Goal: Information Seeking & Learning: Check status

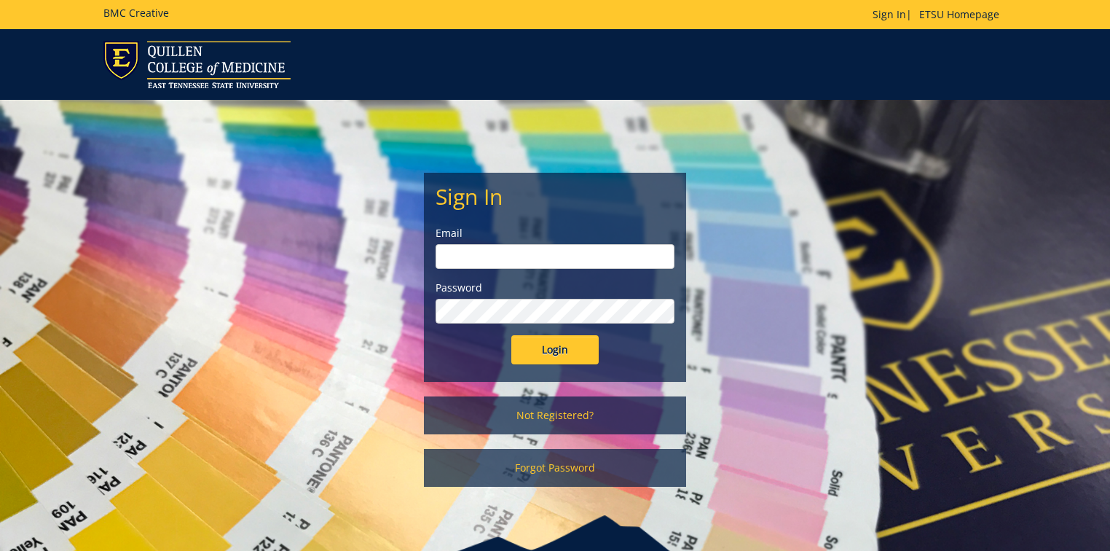
type input "[PERSON_NAME][EMAIL_ADDRESS][DOMAIN_NAME]"
click at [565, 343] on input "Login" at bounding box center [554, 349] width 87 height 29
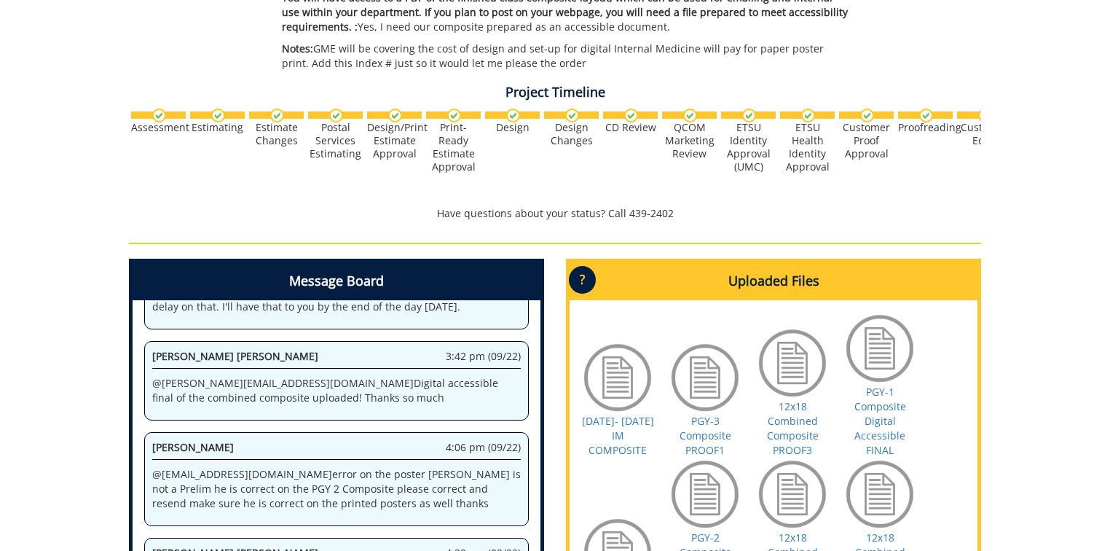
scroll to position [769, 0]
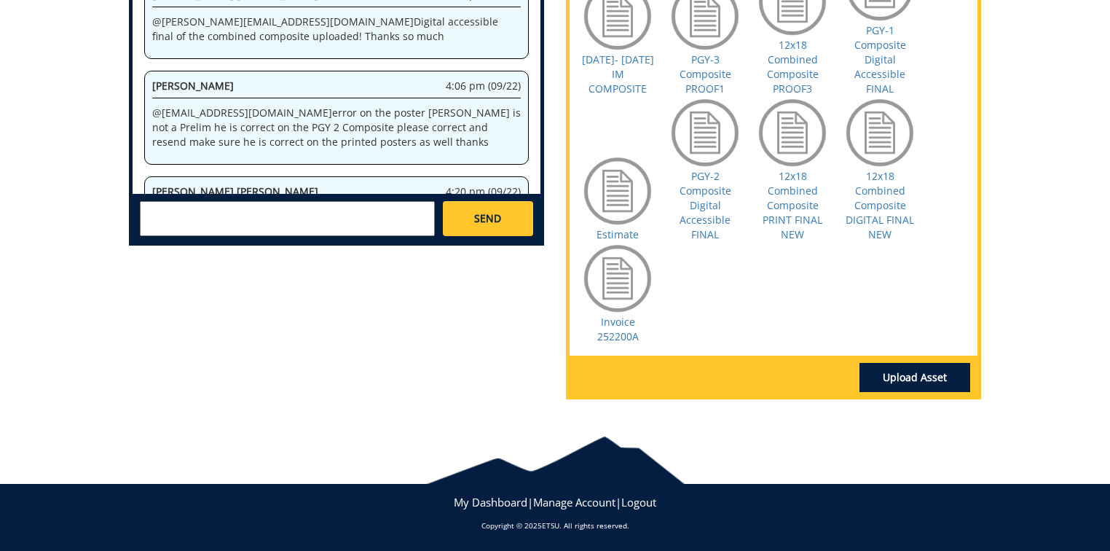
click at [624, 287] on div at bounding box center [617, 278] width 73 height 73
click at [627, 331] on link "Invoice 252200A" at bounding box center [618, 329] width 42 height 28
click at [201, 211] on textarea at bounding box center [287, 218] width 295 height 35
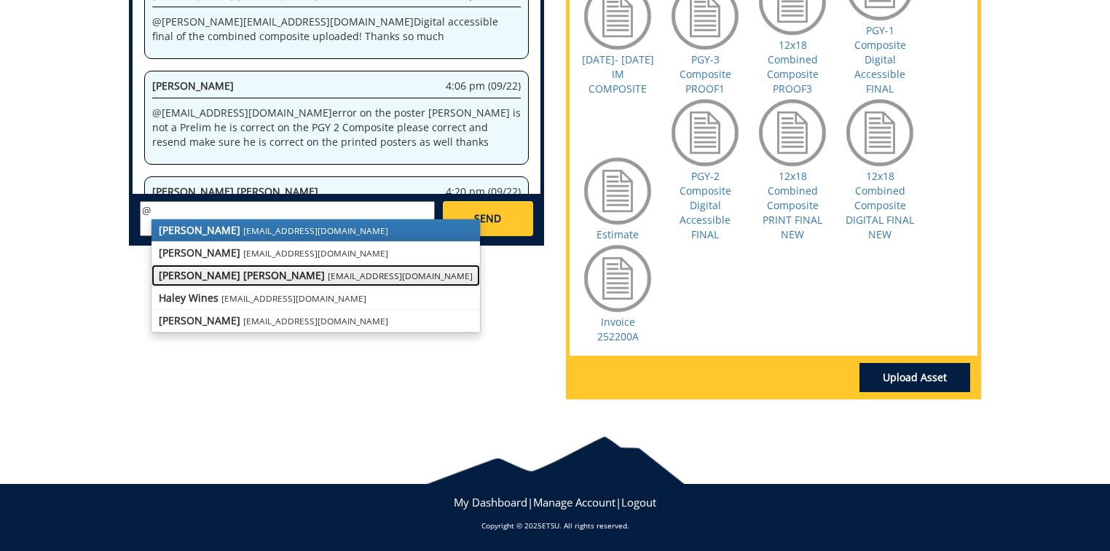
click at [208, 280] on strong "[PERSON_NAME] [PERSON_NAME]" at bounding box center [242, 275] width 166 height 14
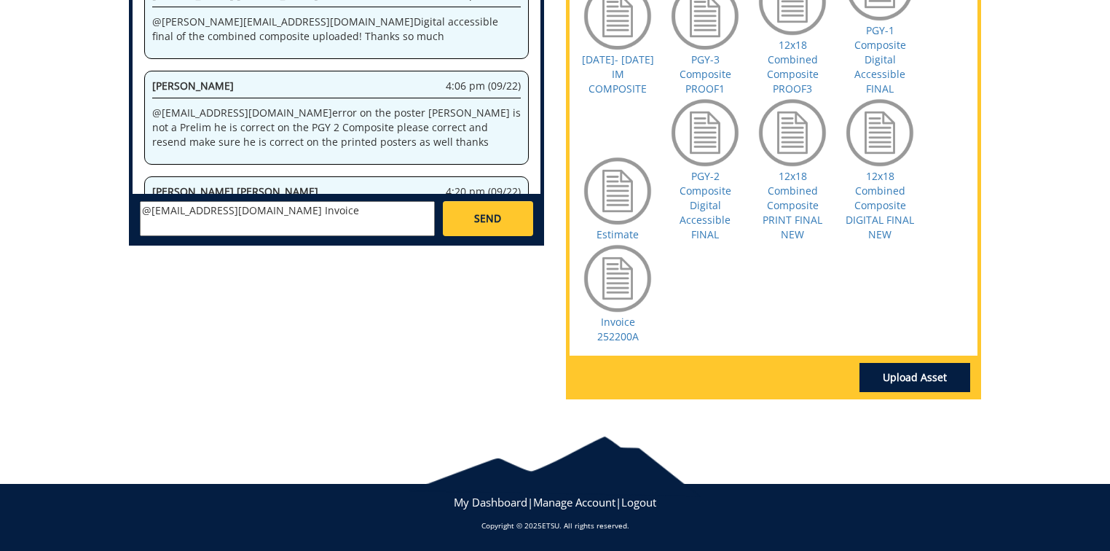
paste textarea "INVOICE 252200A DATE 09/25/2025 DUE DATE 09/25/2025"
drag, startPoint x: 220, startPoint y: 236, endPoint x: 138, endPoint y: 237, distance: 81.6
click at [138, 237] on div "Christopher Talbert ctalbert@stellarstudios.com Steve Schultz sschultz@stellars…" at bounding box center [337, 218] width 408 height 48
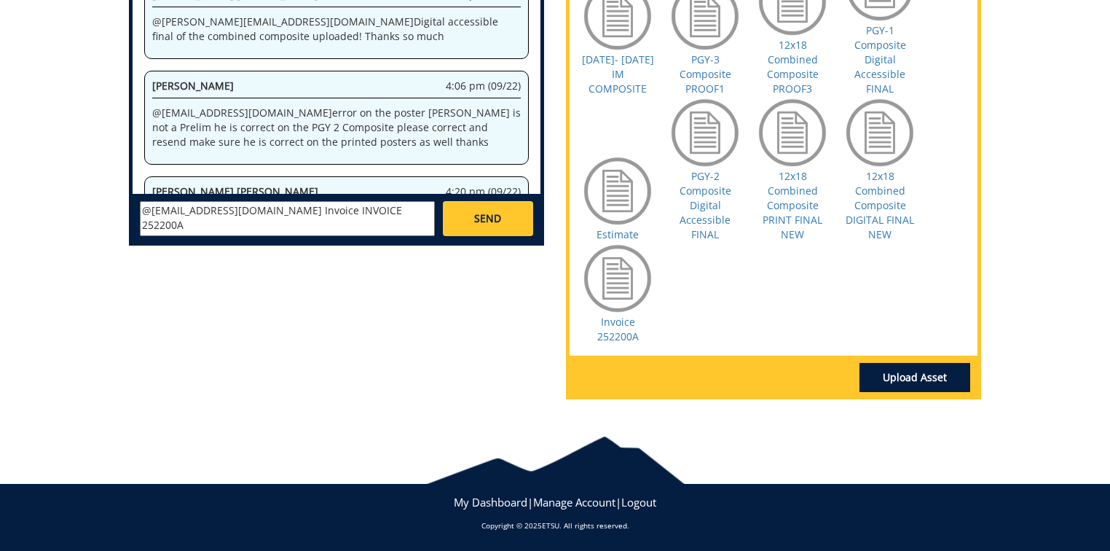
click at [271, 219] on textarea "@campbelltc@etsu.edu Invoice INVOICE 252200A DATE 09/25/2025 DUE DATE 09/25/2025" at bounding box center [287, 218] width 295 height 35
click at [263, 224] on textarea "@campbelltc@etsu.edu Invoice INVOICE 252200A DATE 09/25/2025 does not belong to…" at bounding box center [287, 218] width 295 height 35
drag, startPoint x: 260, startPoint y: 227, endPoint x: 149, endPoint y: 225, distance: 111.5
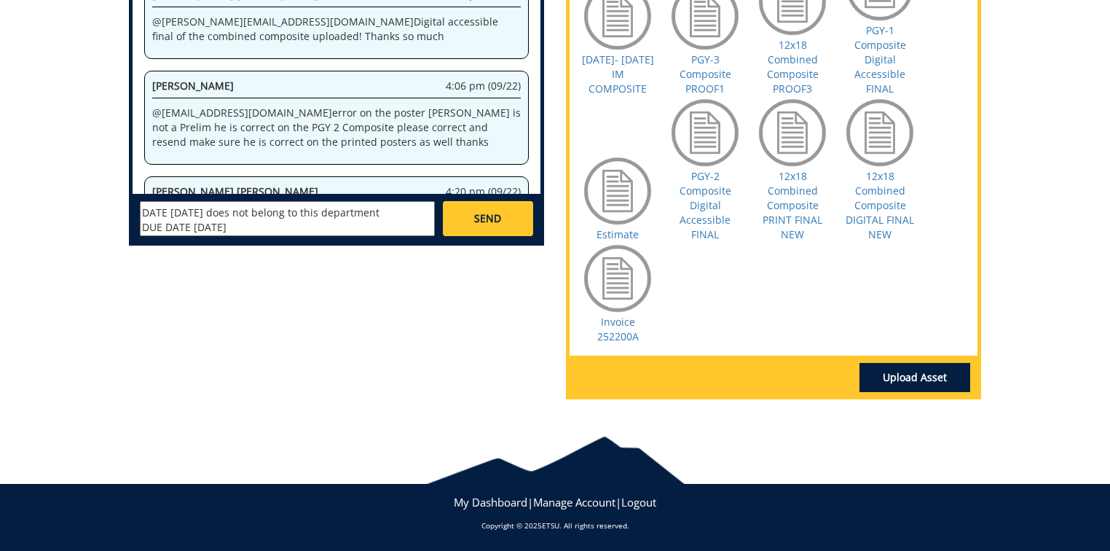
click at [149, 225] on textarea "@campbelltc@etsu.edu Invoice INVOICE 252200A DATE 09/25/2025 does not belong to…" at bounding box center [287, 218] width 295 height 35
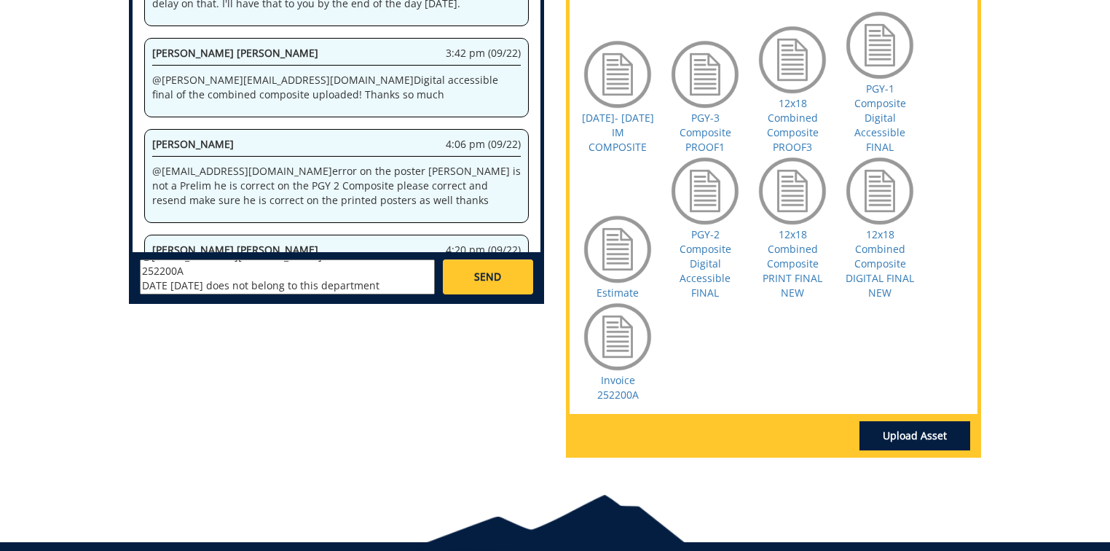
scroll to position [0, 0]
type textarea "@campbelltc@etsu.edu Invoice INVOICE 252200A DATE 09/25/2025 does not belong to…"
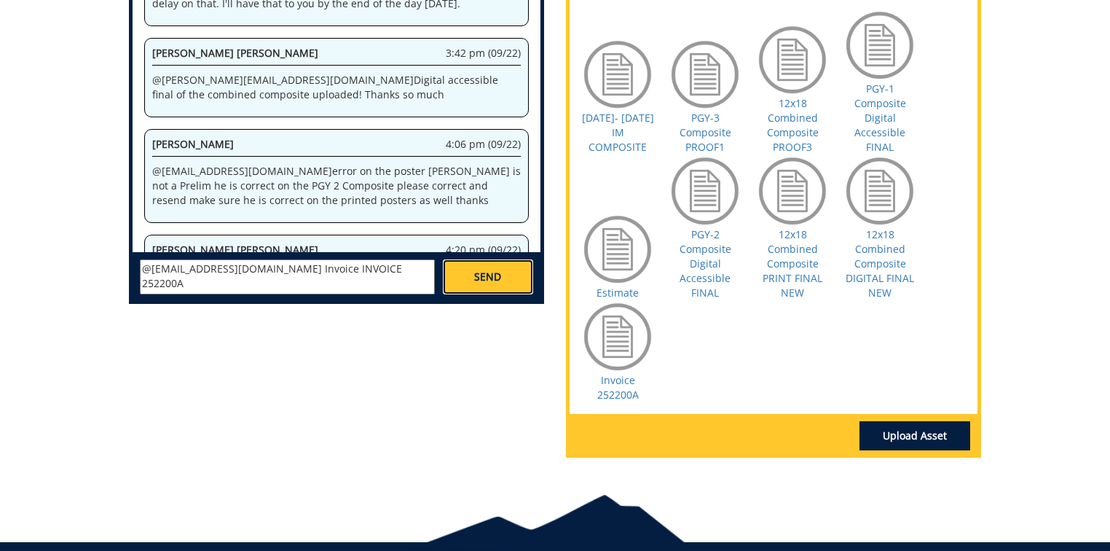
click at [483, 278] on span "SEND" at bounding box center [487, 277] width 27 height 15
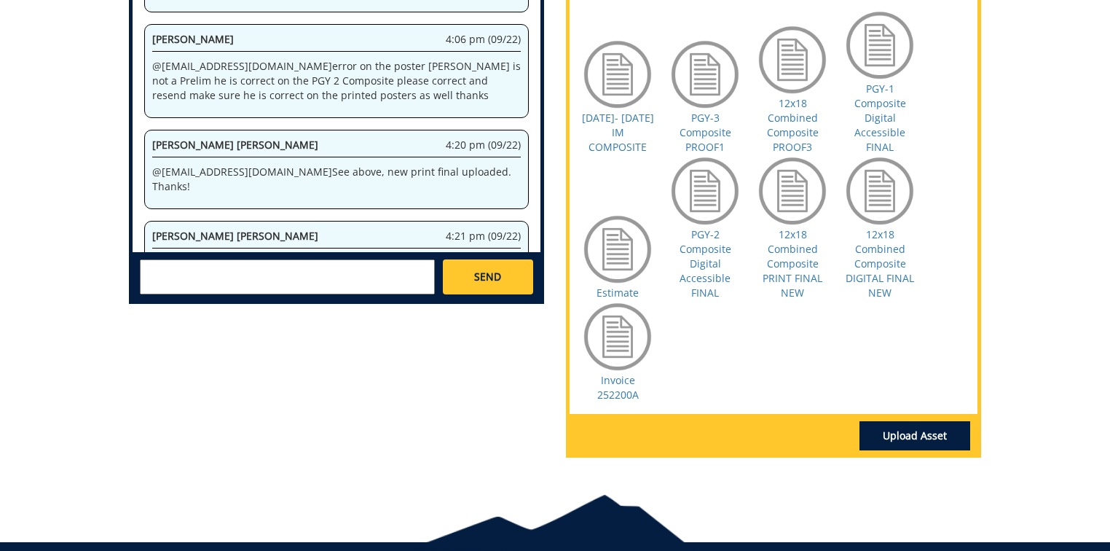
click at [463, 373] on div "Message Board System 12:27 pm (06/26) Welcome to the Project Messenger. All mes…" at bounding box center [555, 213] width 874 height 514
click at [613, 387] on link "Invoice 252200A" at bounding box center [618, 387] width 42 height 28
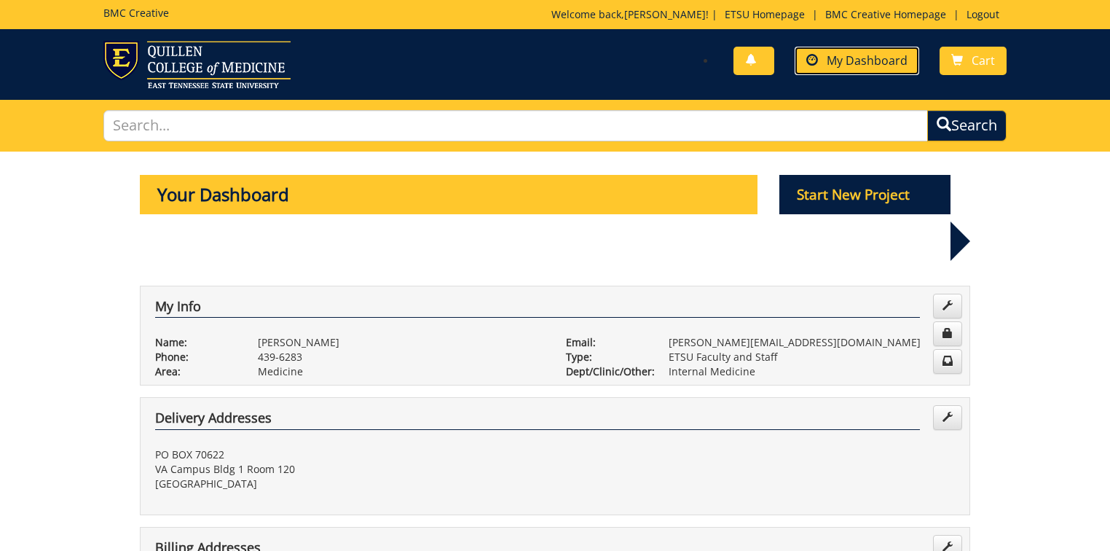
click at [871, 60] on span "My Dashboard" at bounding box center [867, 60] width 81 height 16
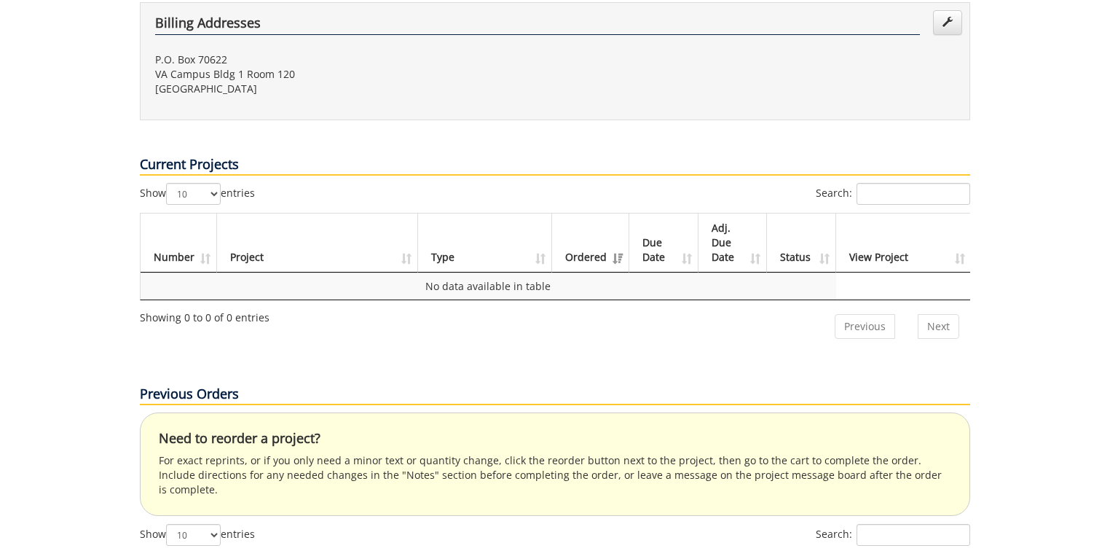
scroll to position [758, 0]
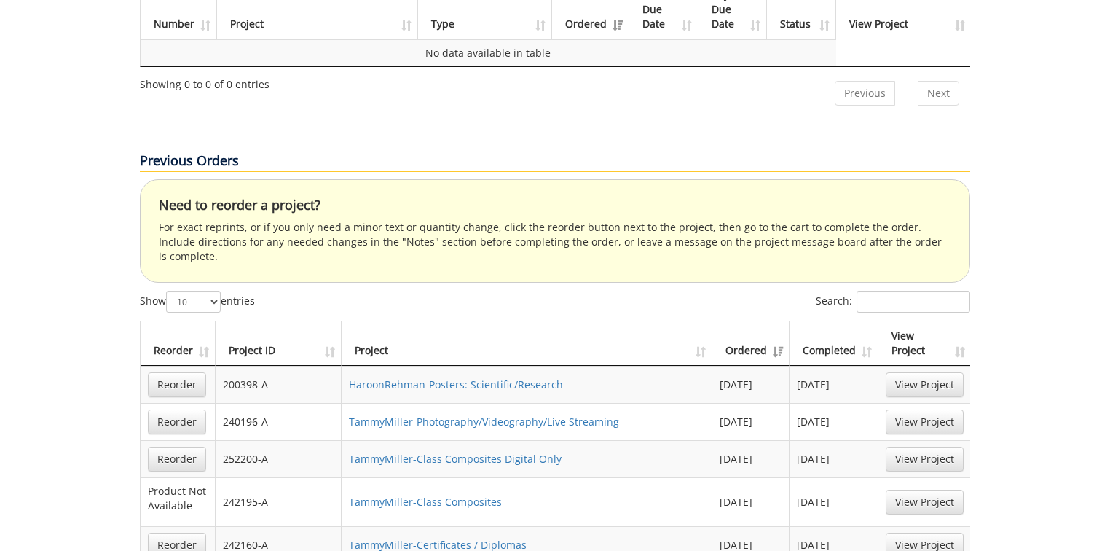
click at [825, 321] on th "Completed" at bounding box center [834, 343] width 89 height 44
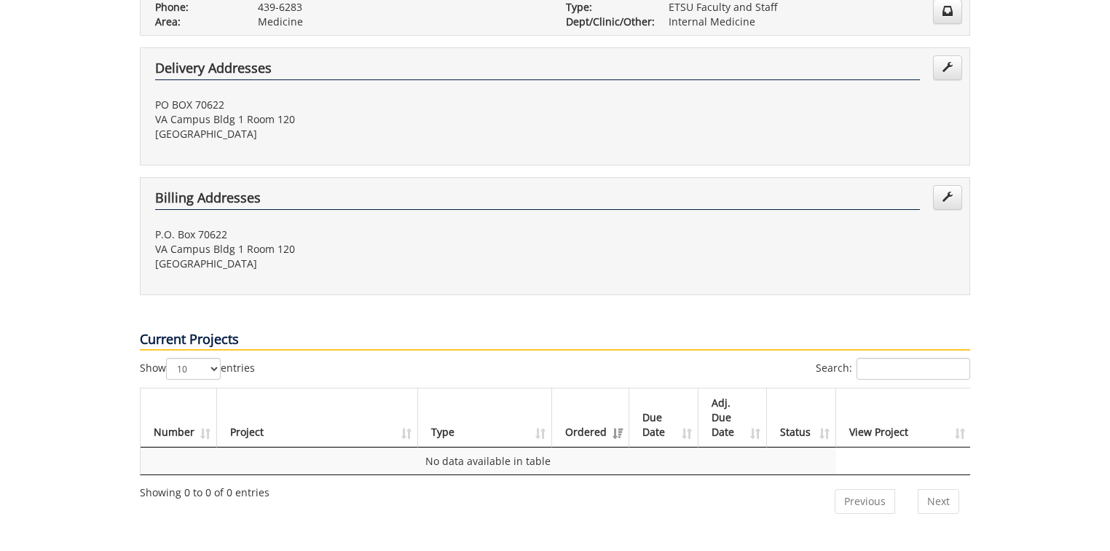
scroll to position [408, 0]
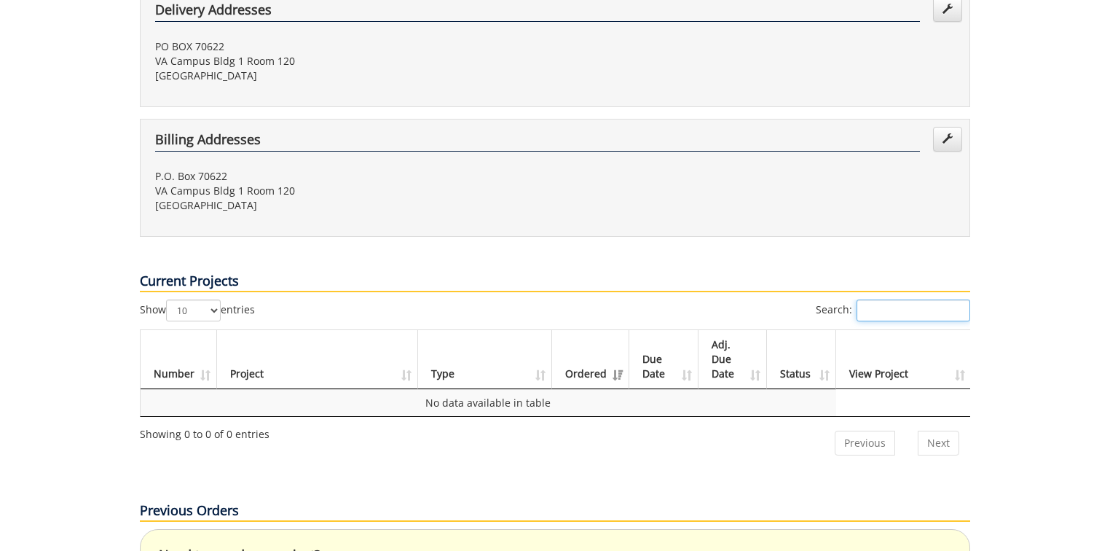
click at [887, 299] on input "Search:" at bounding box center [914, 310] width 114 height 22
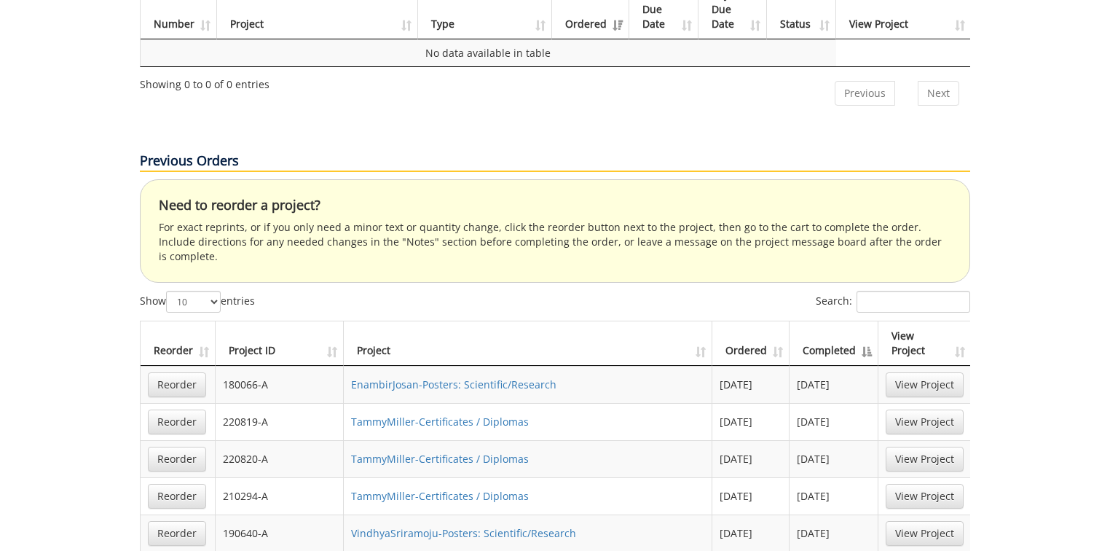
scroll to position [991, 0]
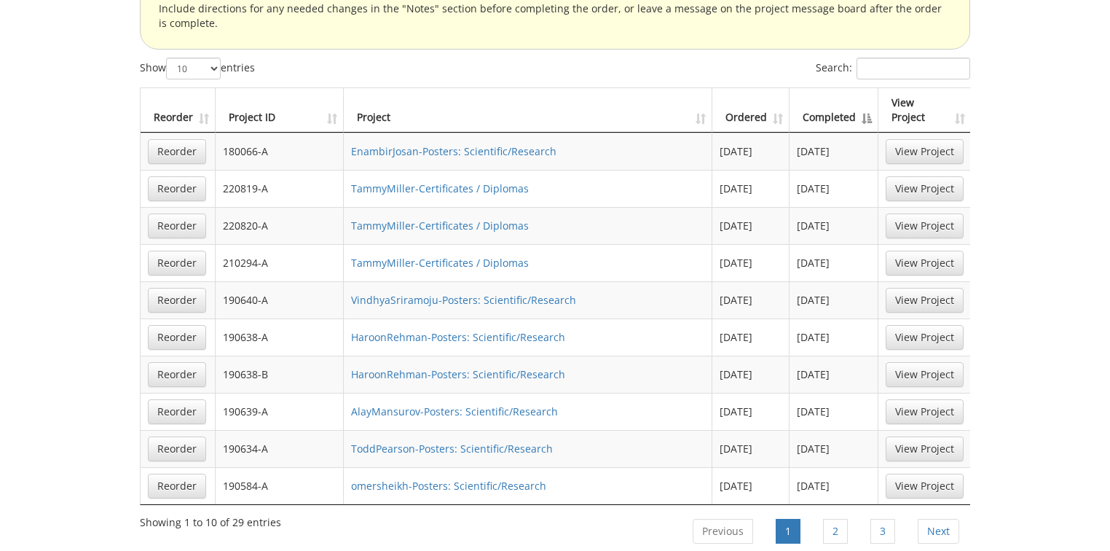
type input "Tammy miller"
click at [824, 88] on th "Completed" at bounding box center [834, 110] width 89 height 44
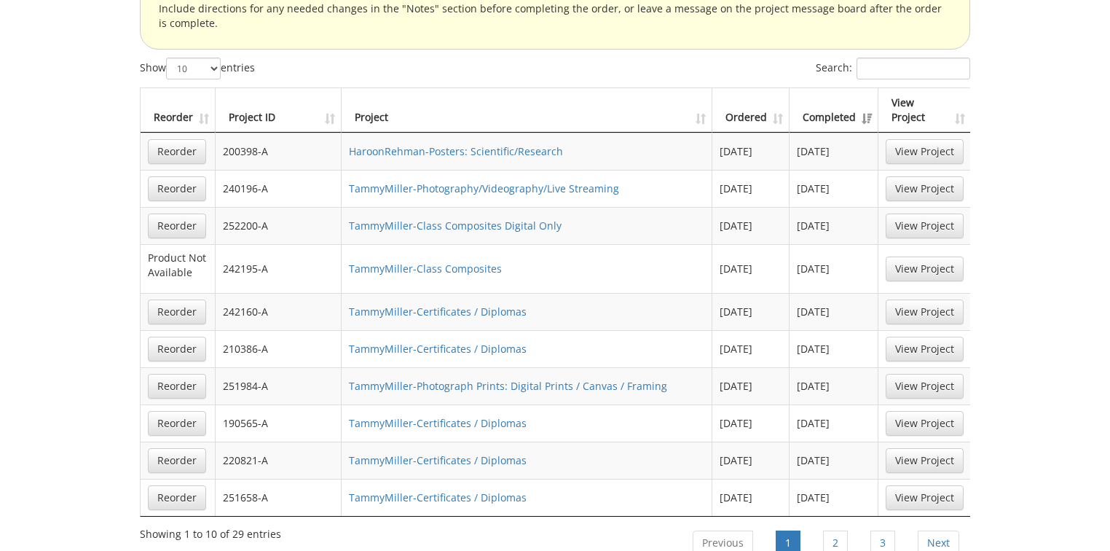
click at [824, 88] on th "Completed" at bounding box center [834, 110] width 89 height 44
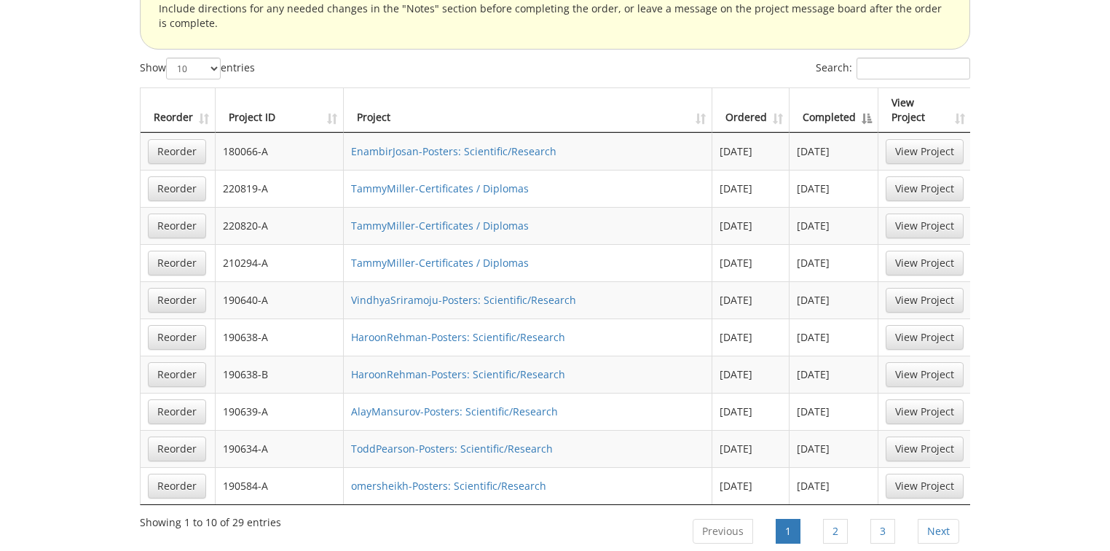
scroll to position [933, 0]
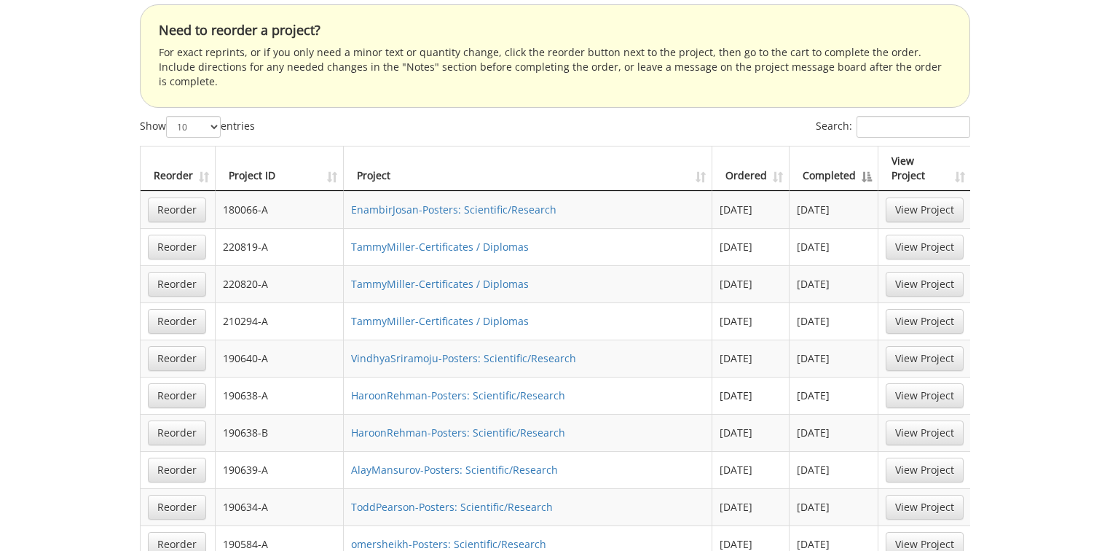
click at [747, 146] on th "Ordered" at bounding box center [751, 168] width 77 height 44
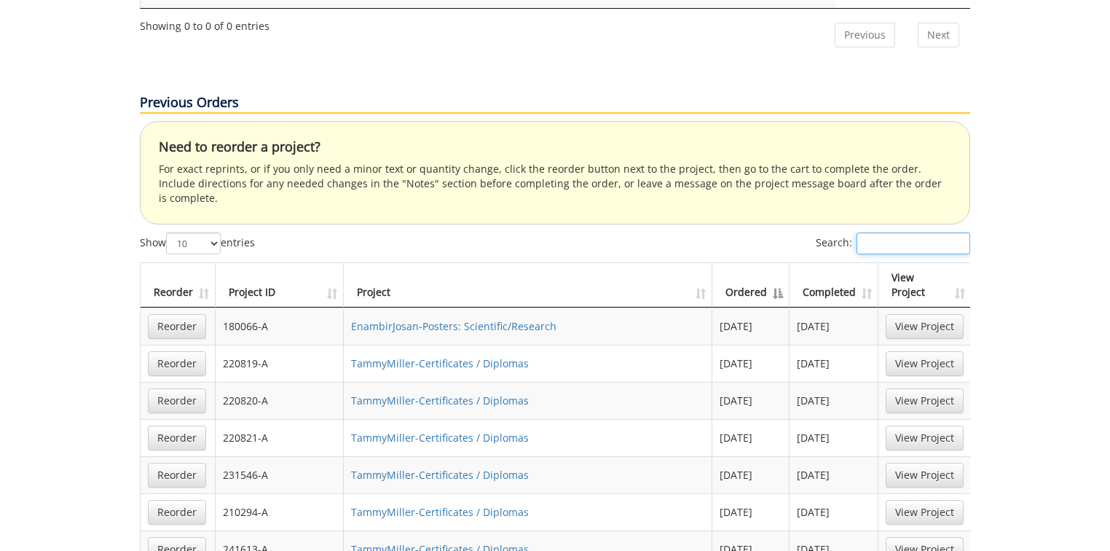
click at [884, 232] on input "Search:" at bounding box center [914, 243] width 114 height 22
click at [895, 232] on input "Search:" at bounding box center [914, 243] width 114 height 22
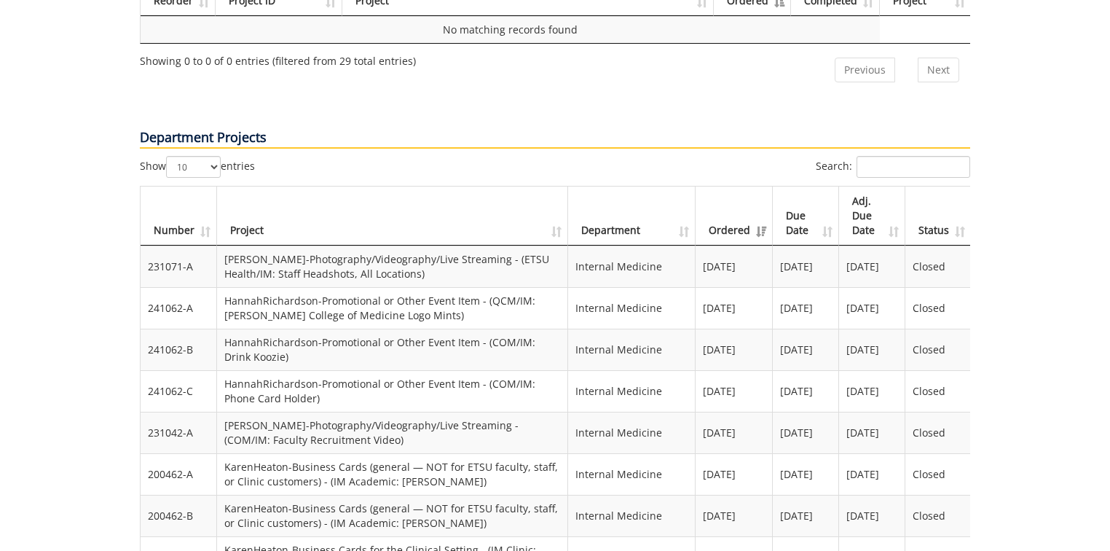
scroll to position [699, 0]
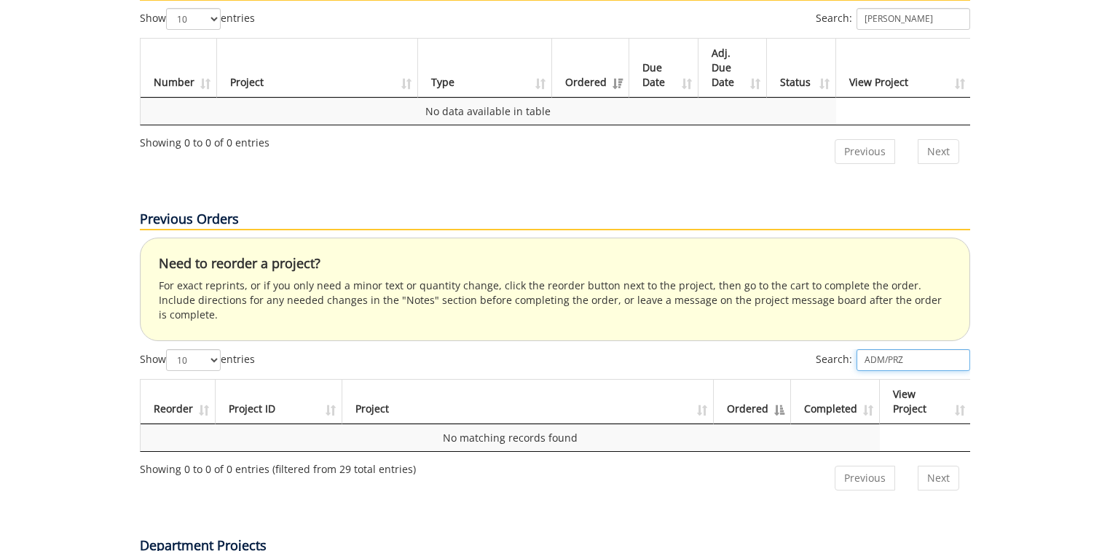
drag, startPoint x: 929, startPoint y: 300, endPoint x: 814, endPoint y: 307, distance: 115.3
click at [816, 349] on label "Search: ADM/PRZ" at bounding box center [893, 360] width 154 height 22
type input "JILL MOTTERN"
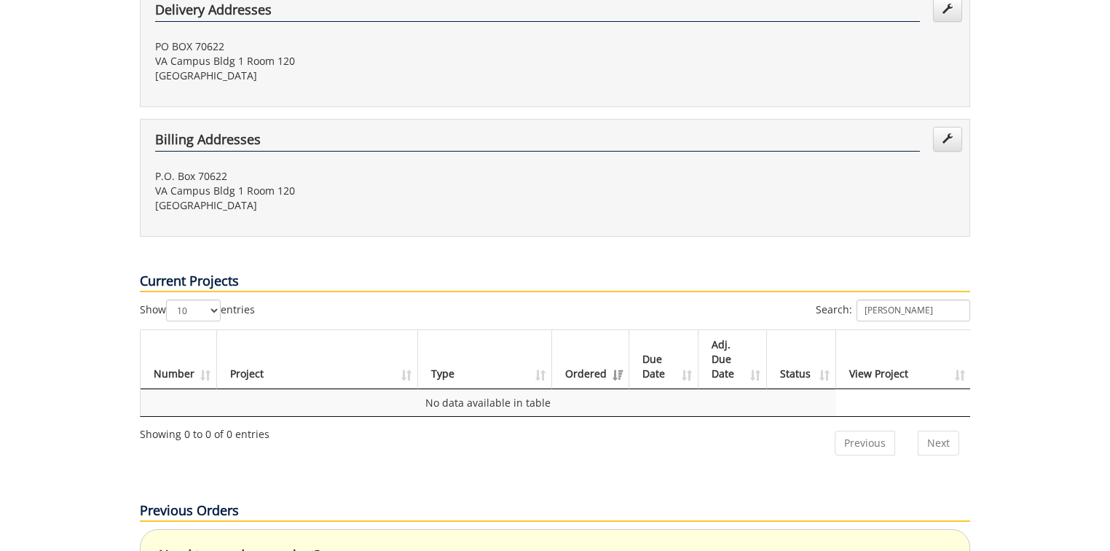
scroll to position [758, 0]
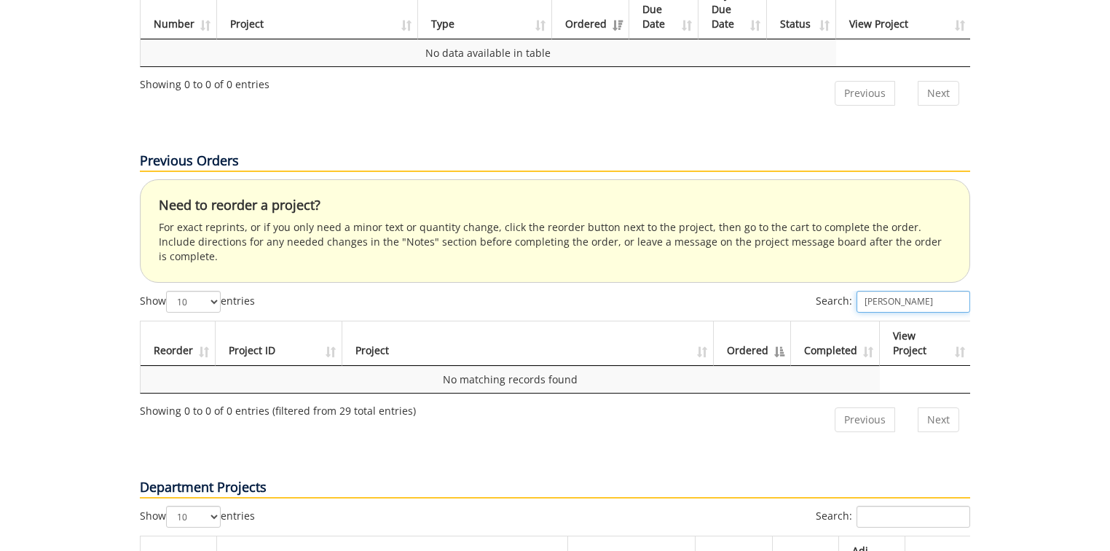
drag, startPoint x: 946, startPoint y: 245, endPoint x: 842, endPoint y: 256, distance: 104.0
click at [842, 291] on label "Search: JILL MOTTERN" at bounding box center [893, 302] width 154 height 22
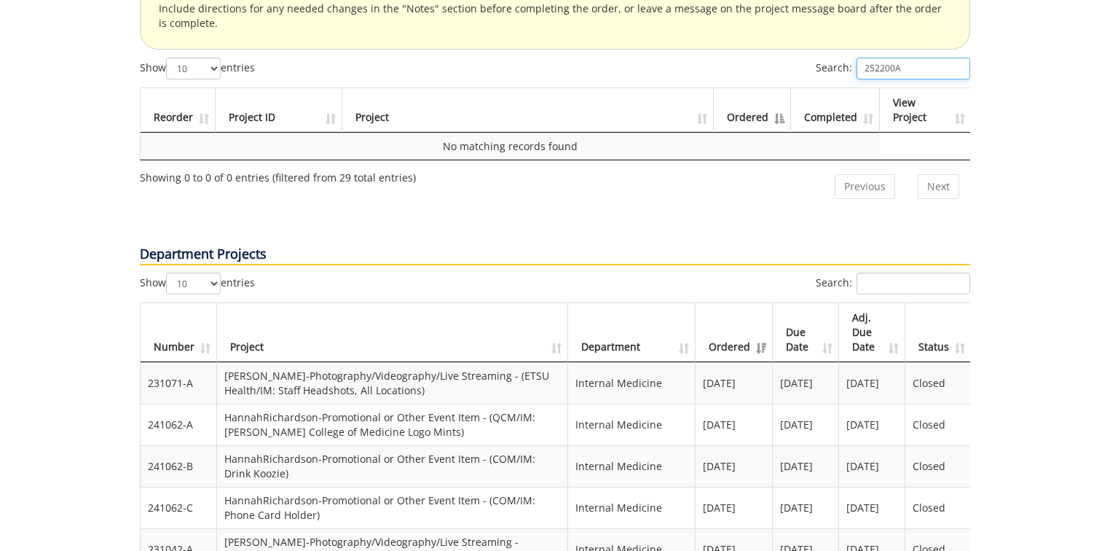
scroll to position [933, 0]
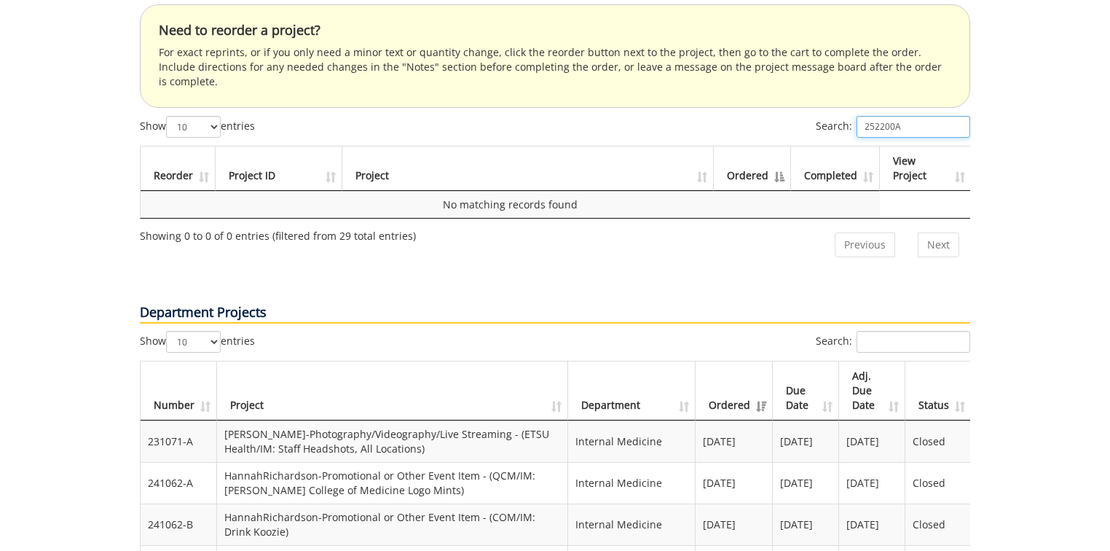
type input "252200A"
click at [218, 331] on select "10 25 50 100" at bounding box center [193, 342] width 55 height 22
select select "100"
click at [168, 331] on select "10 25 50 100" at bounding box center [193, 342] width 55 height 22
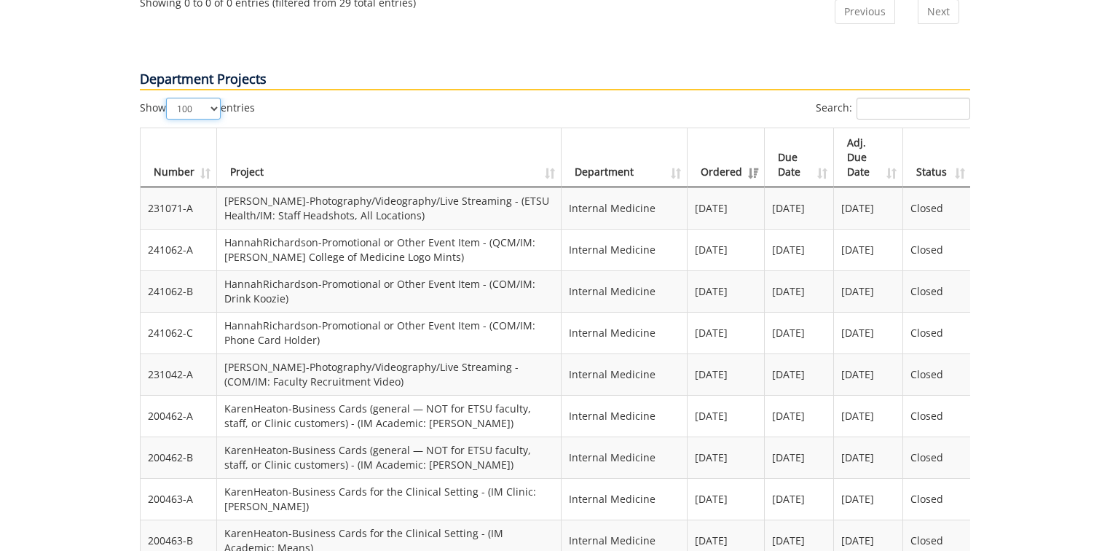
scroll to position [1107, 0]
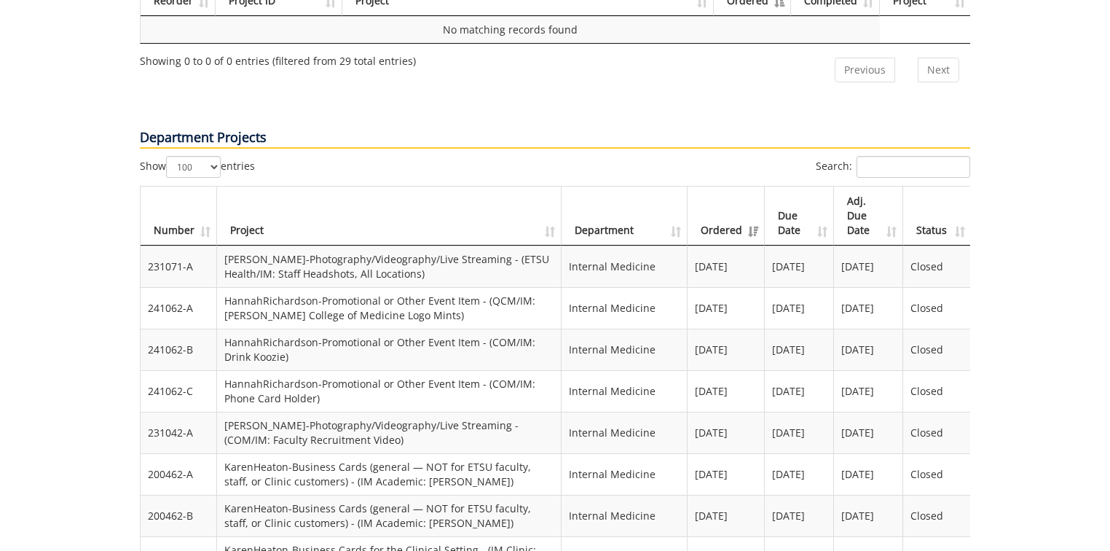
click at [787, 187] on th "Due Date" at bounding box center [799, 216] width 69 height 59
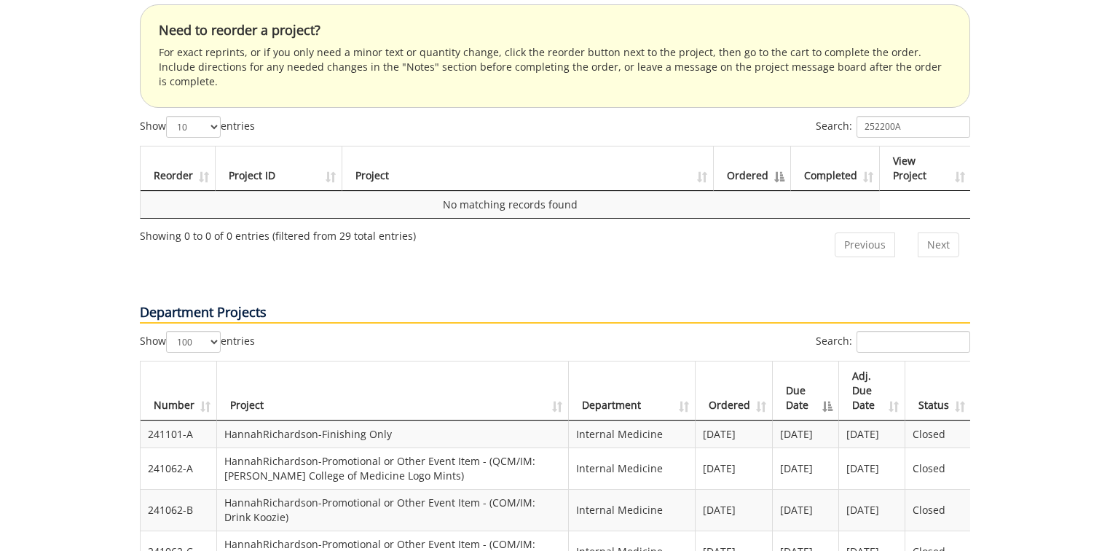
scroll to position [991, 0]
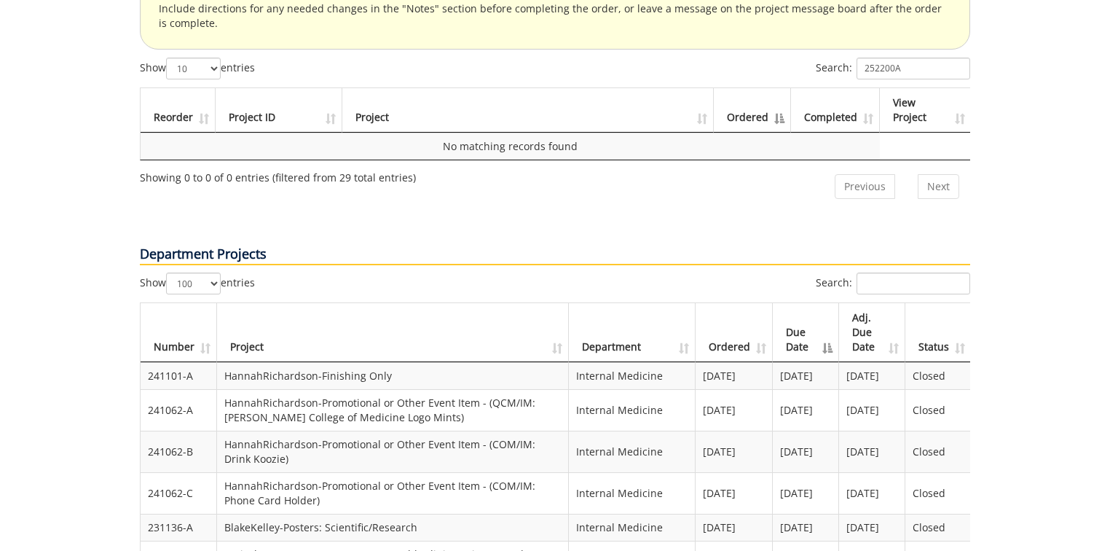
click at [723, 303] on th "Ordered" at bounding box center [734, 332] width 77 height 59
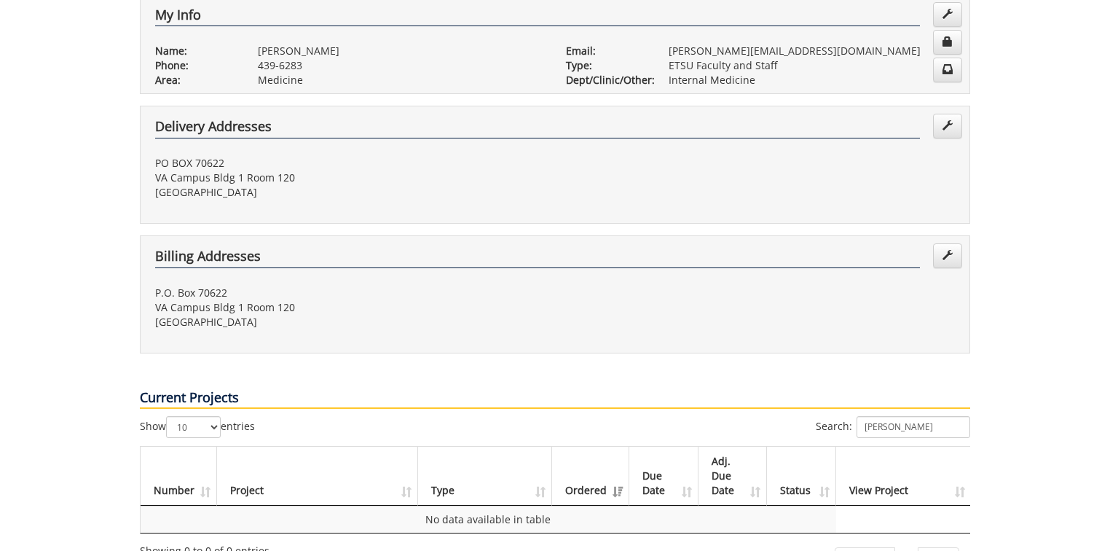
scroll to position [0, 0]
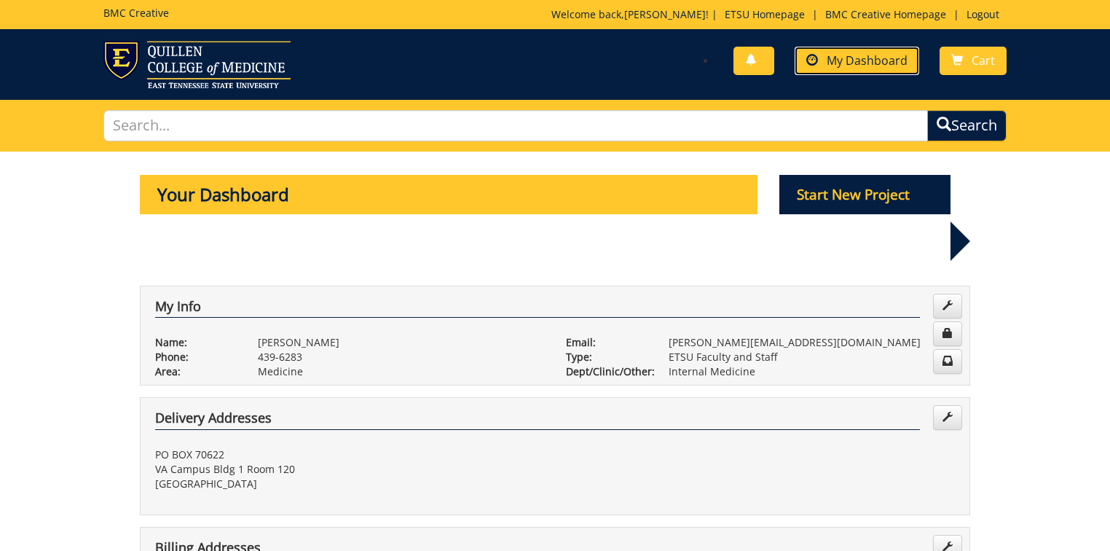
click at [858, 55] on span "My Dashboard" at bounding box center [867, 60] width 81 height 16
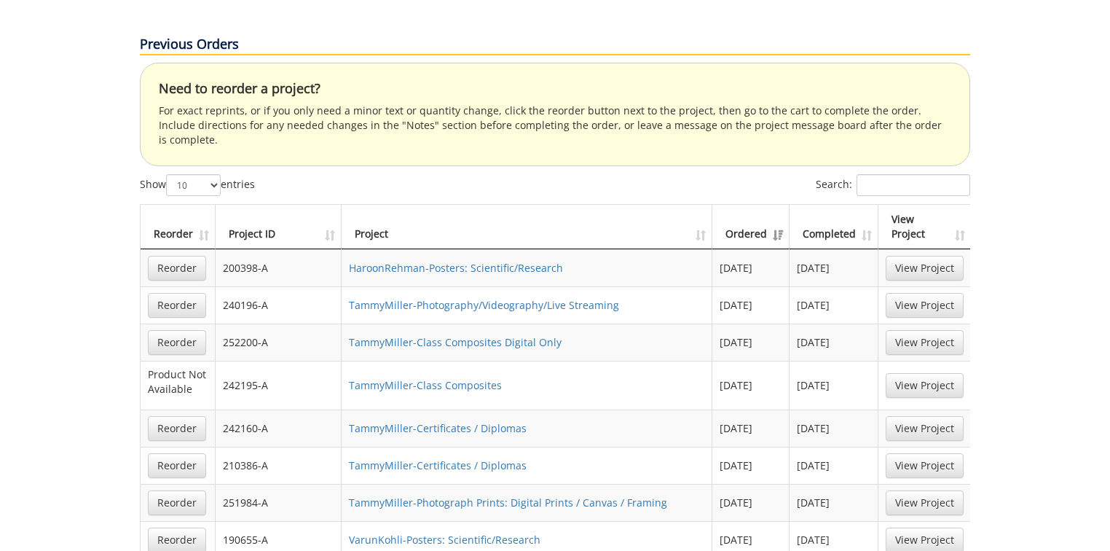
scroll to position [933, 0]
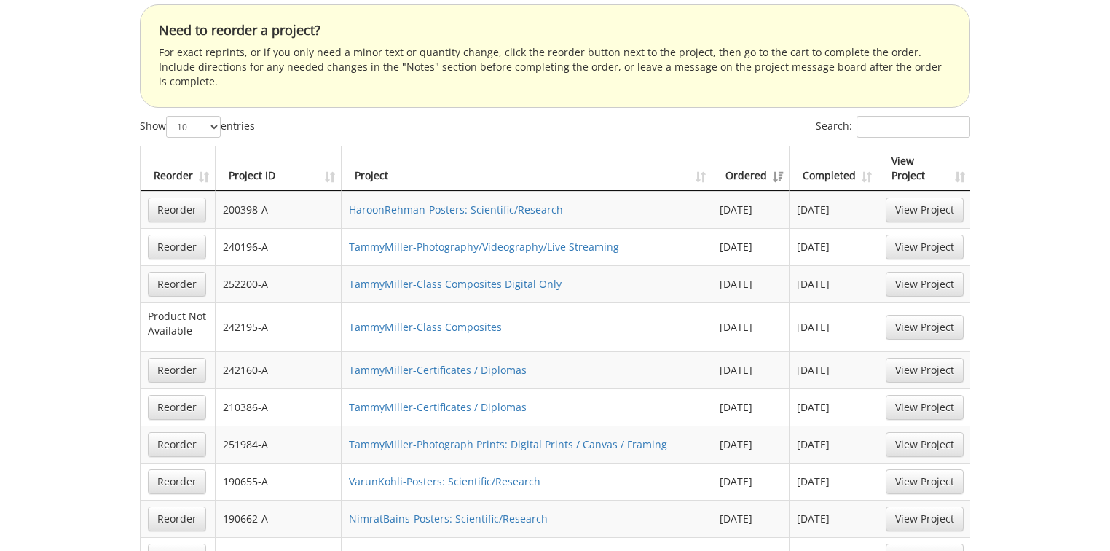
click at [757, 146] on th "Ordered" at bounding box center [751, 168] width 77 height 44
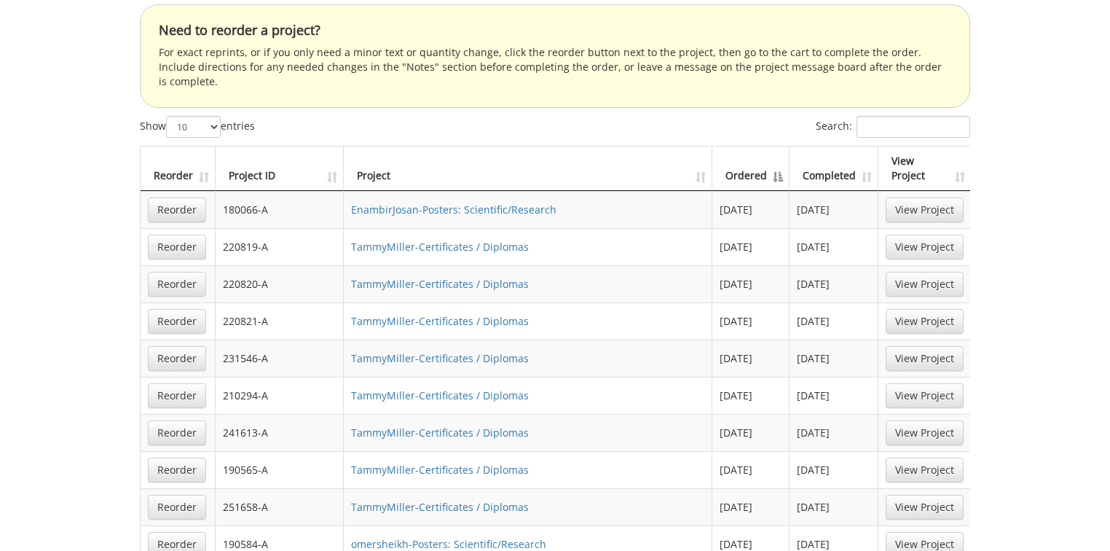
click at [757, 146] on th "Ordered" at bounding box center [751, 168] width 77 height 44
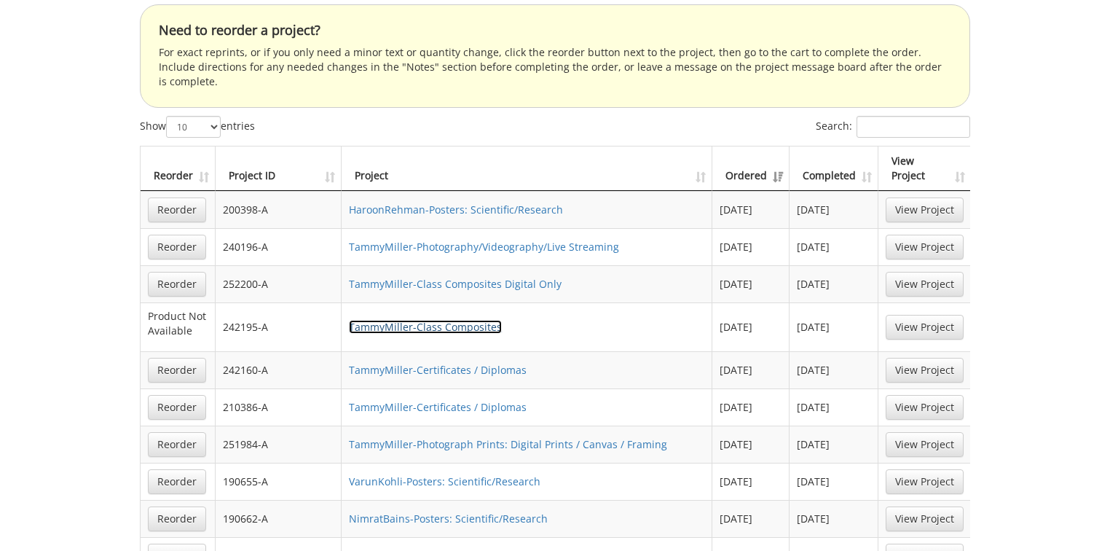
click at [467, 320] on link "TammyMiller-Class Composites" at bounding box center [425, 327] width 153 height 14
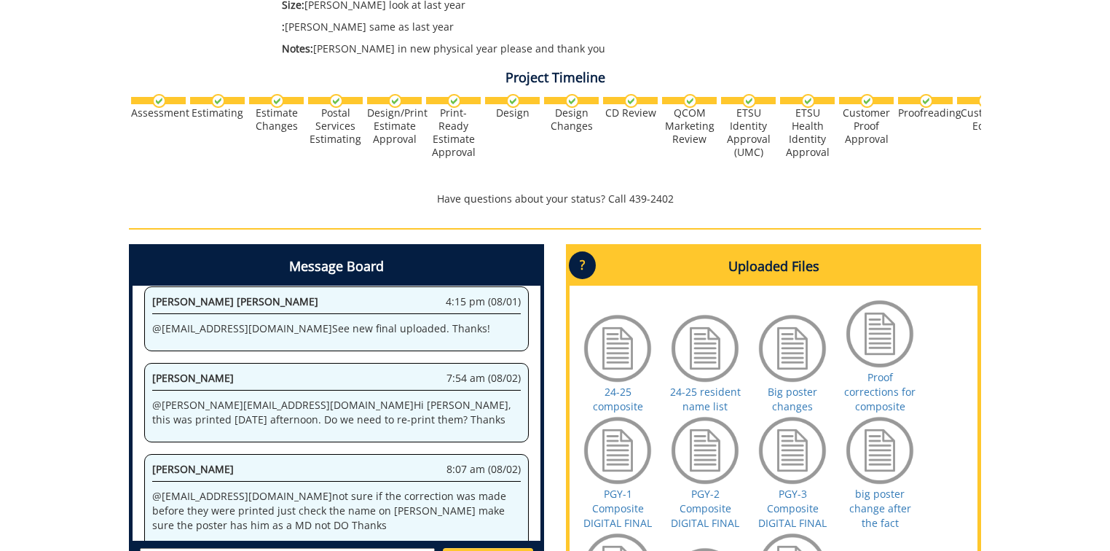
scroll to position [696, 0]
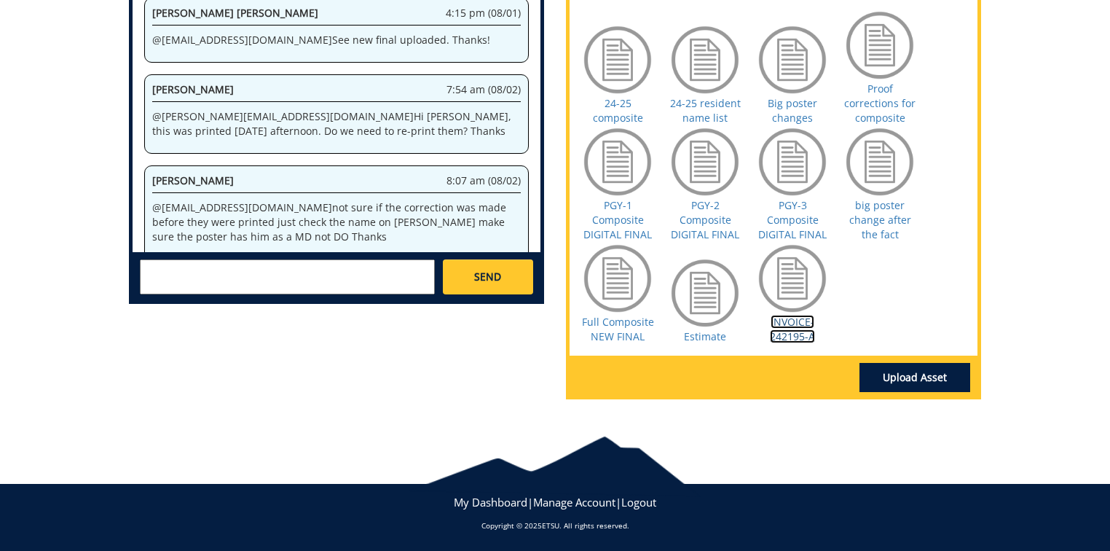
click at [791, 325] on link "INVOICE-242195-A" at bounding box center [792, 329] width 45 height 28
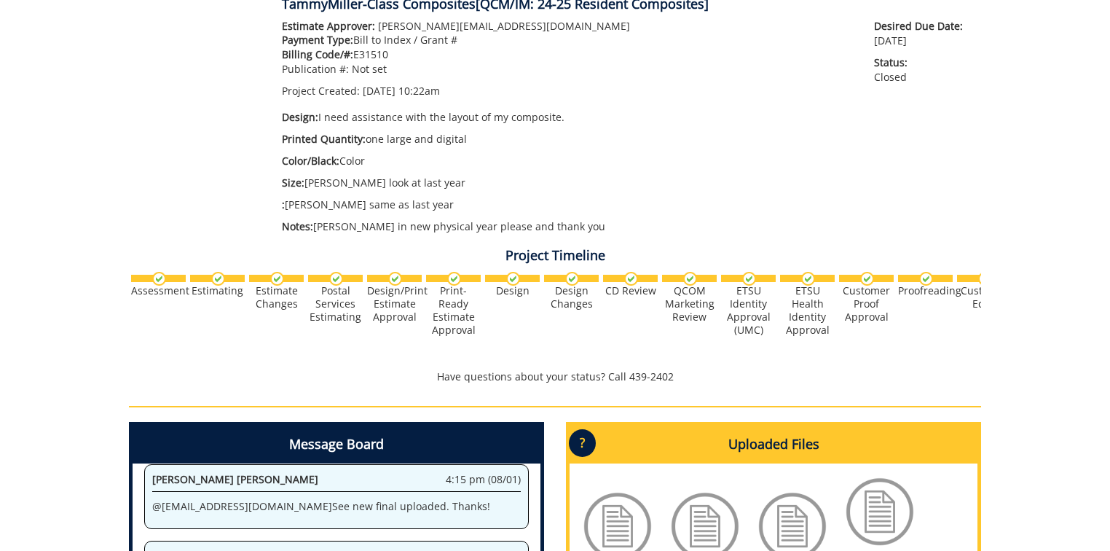
scroll to position [0, 0]
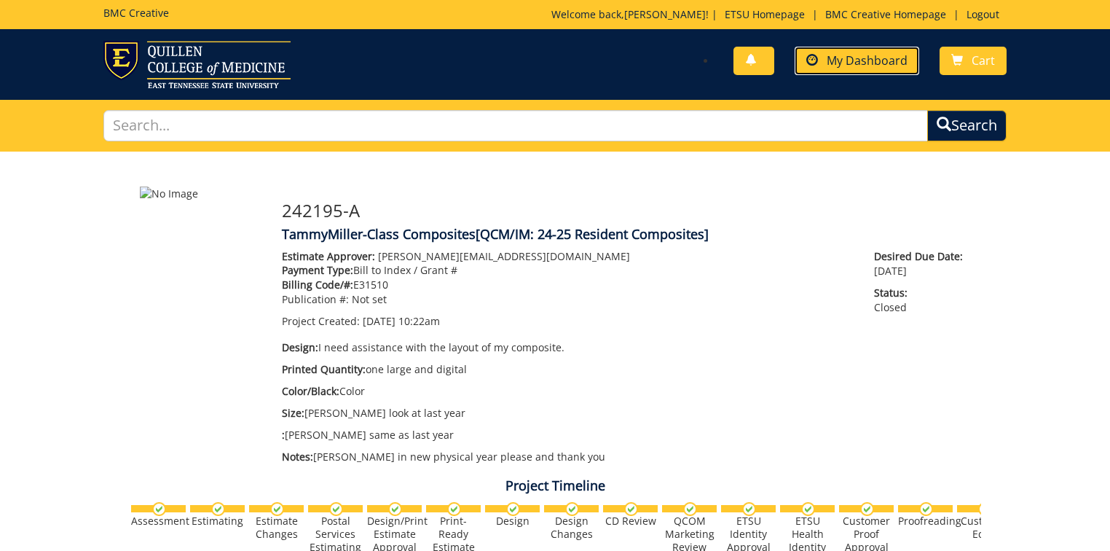
click at [849, 57] on span "My Dashboard" at bounding box center [867, 60] width 81 height 16
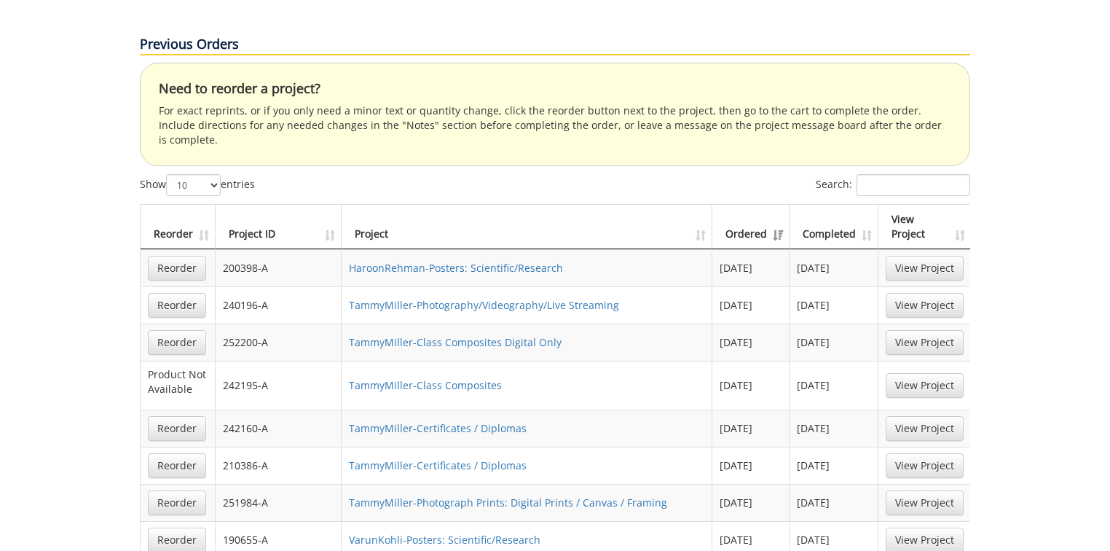
scroll to position [816, 0]
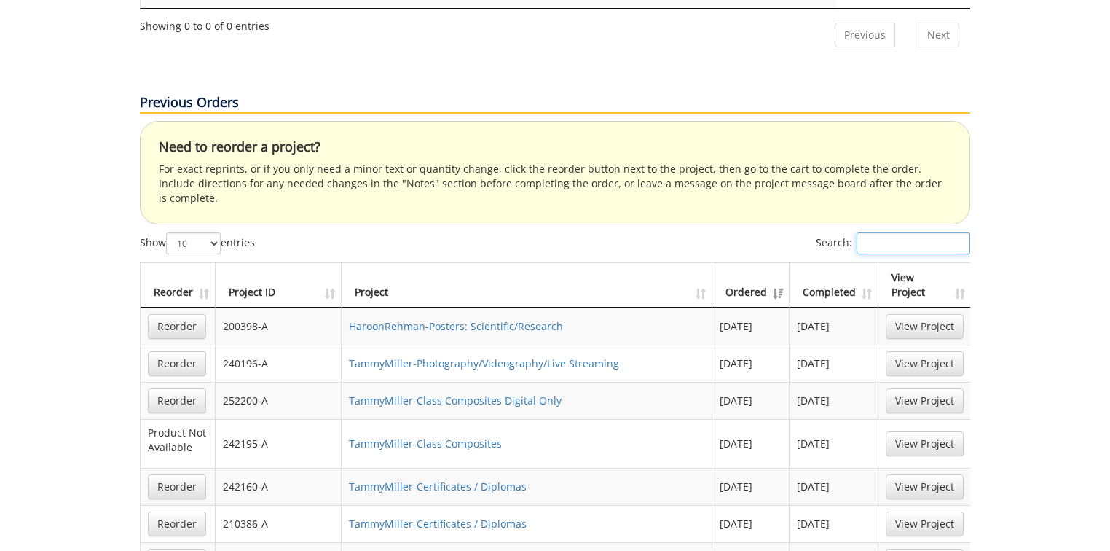
click at [898, 232] on input "Search:" at bounding box center [914, 243] width 114 height 22
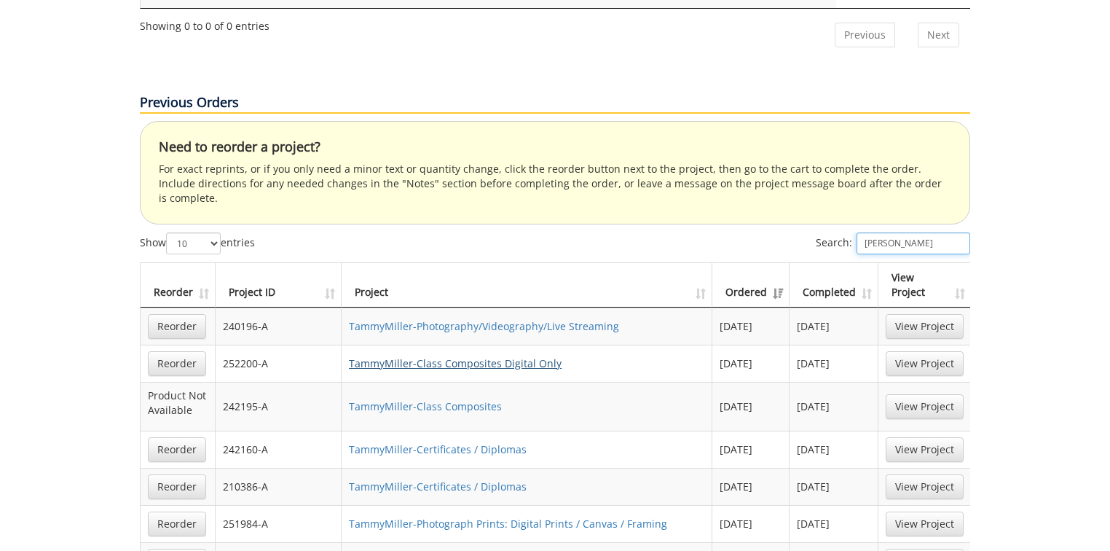
type input "[PERSON_NAME]"
click at [501, 356] on link "TammyMiller-Class Composites Digital Only" at bounding box center [455, 363] width 213 height 14
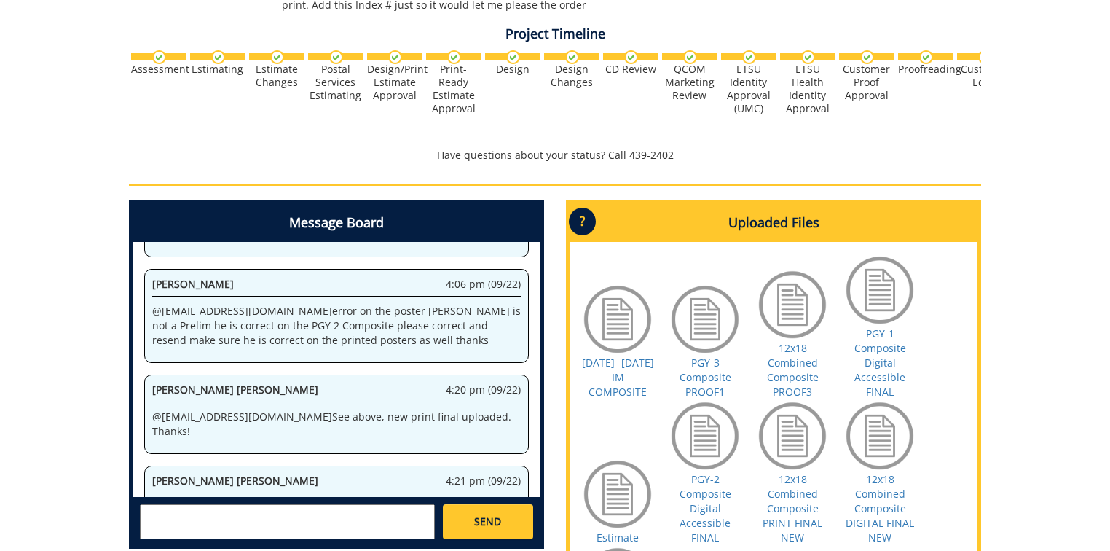
scroll to position [769, 0]
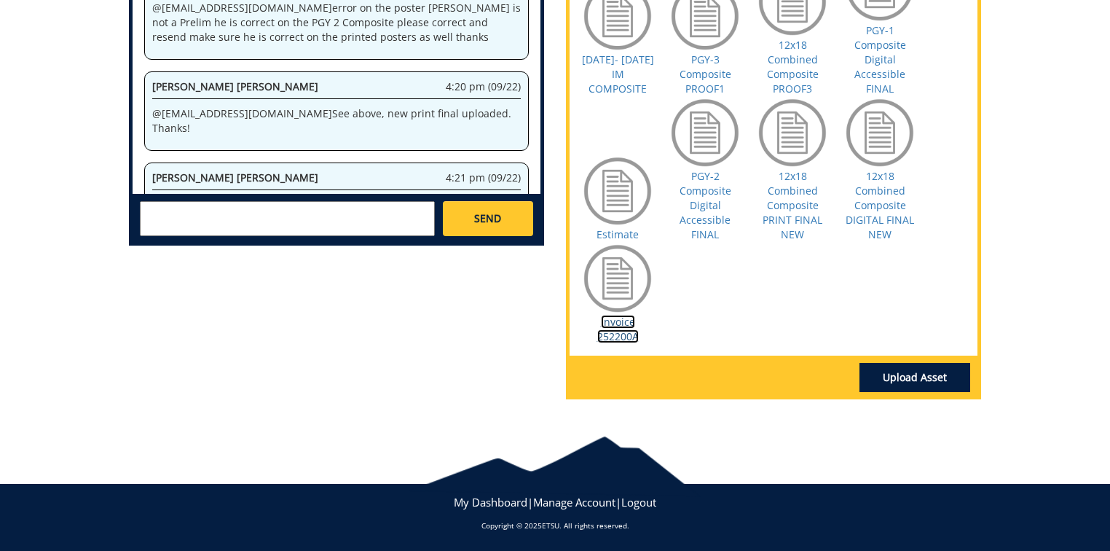
click at [613, 320] on link "Invoice 252200A" at bounding box center [618, 329] width 42 height 28
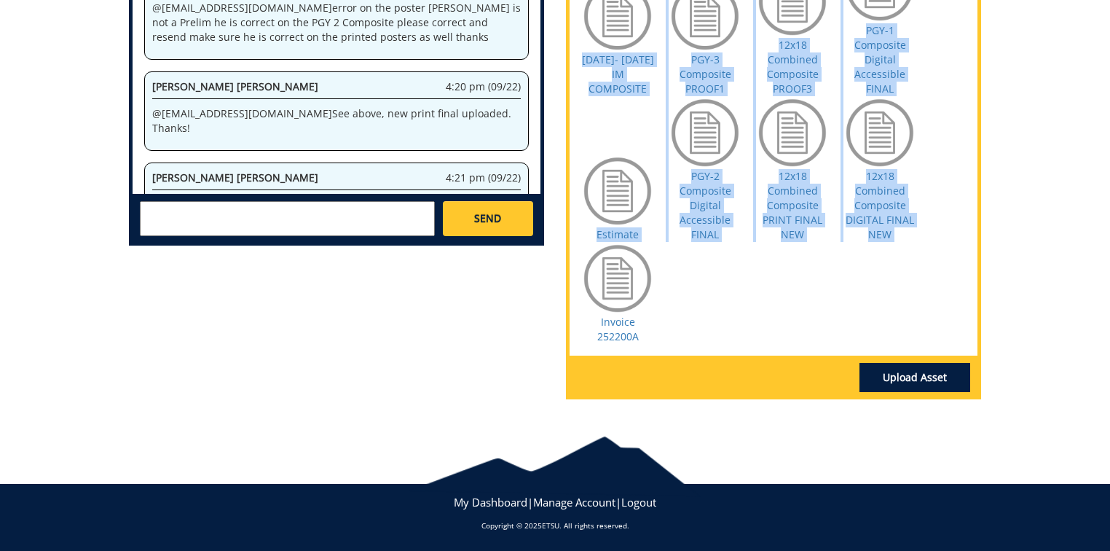
drag, startPoint x: 629, startPoint y: 278, endPoint x: -458, endPoint y: 218, distance: 1088.7
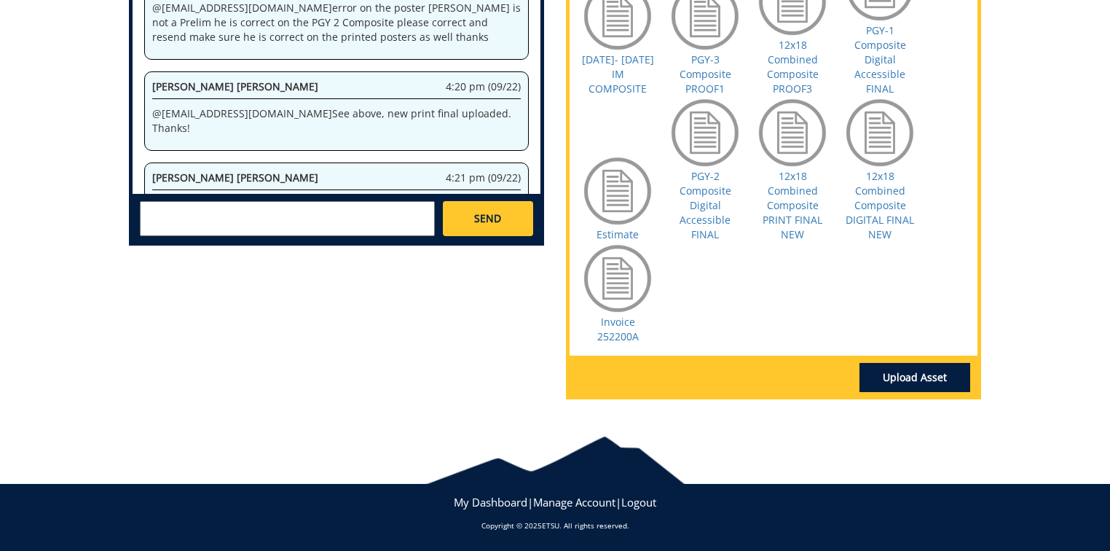
click at [919, 343] on div "[DATE]- [DATE] IM COMPOSITE PGY-3 Composite PROOF1 12x18 Combined Composite PRO…" at bounding box center [774, 147] width 408 height 417
click at [607, 321] on link "Invoice 252200A" at bounding box center [618, 329] width 42 height 28
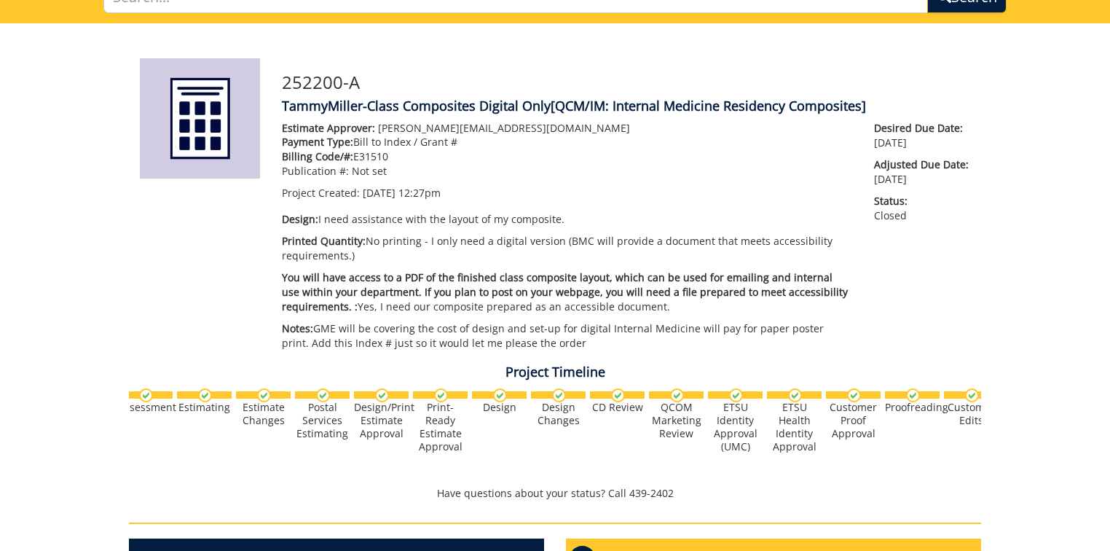
scroll to position [0, 0]
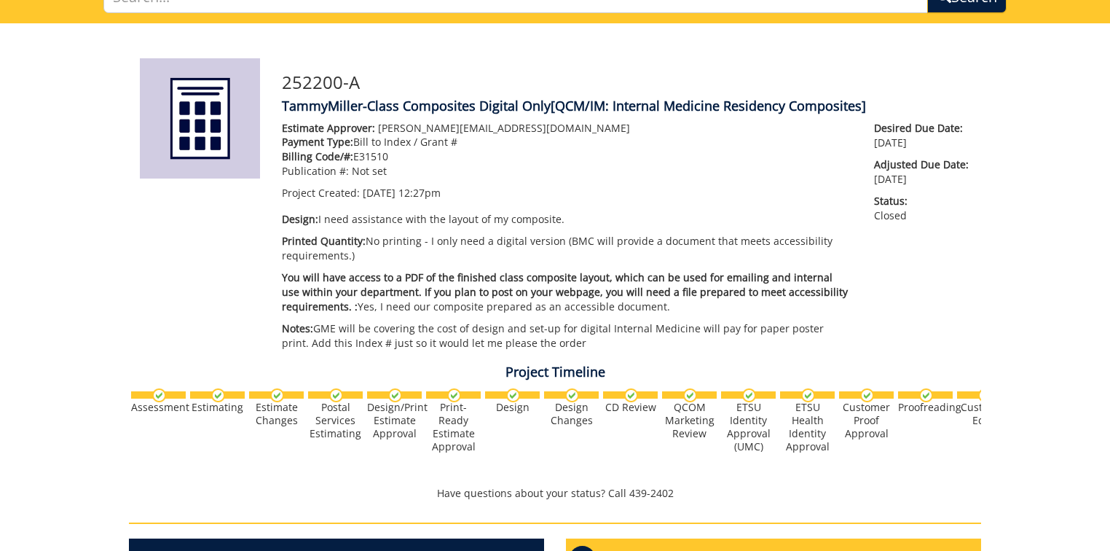
click at [1056, 321] on div "252200-A TammyMiller-Class Composites Digital Only [QCM/IM: Internal Medicine R…" at bounding box center [555, 537] width 1110 height 1029
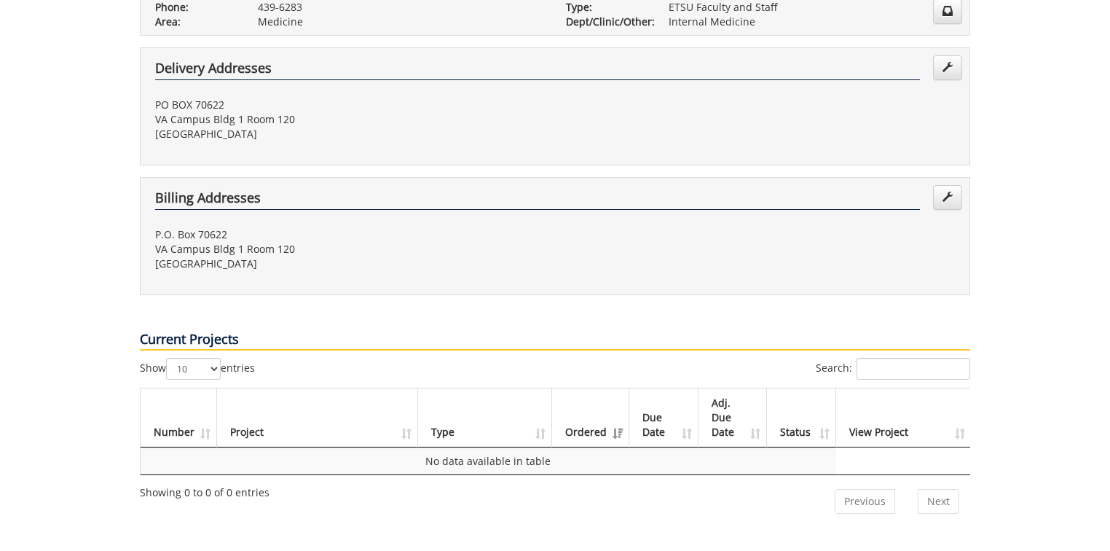
scroll to position [58, 0]
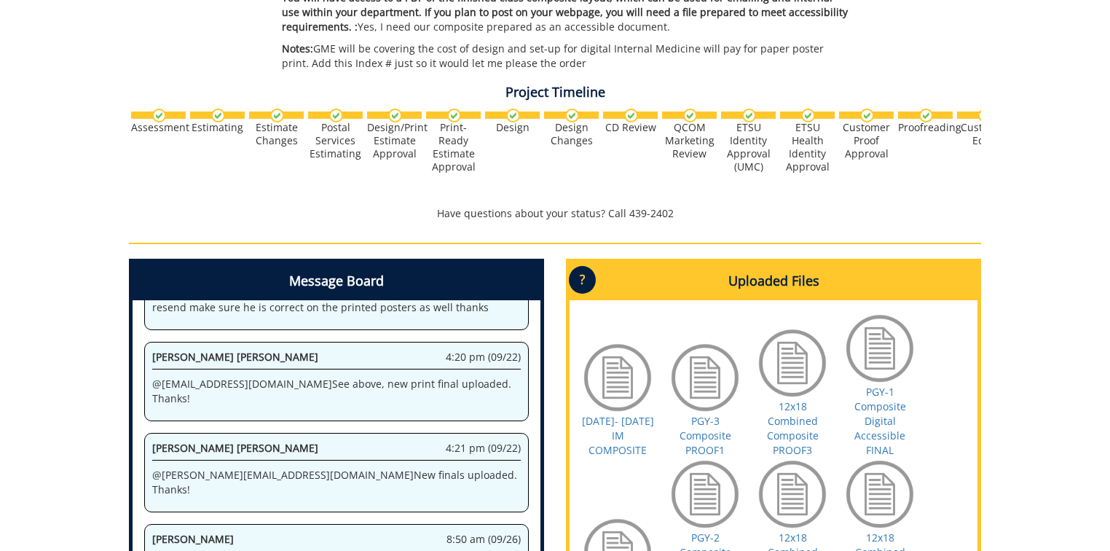
scroll to position [699, 0]
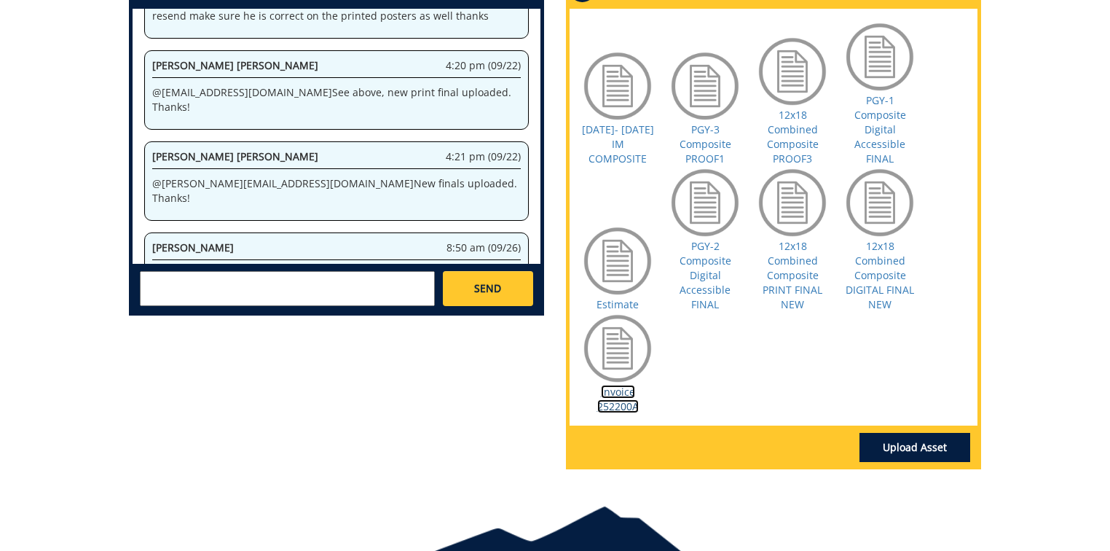
click at [624, 388] on link "Invoice 252200A" at bounding box center [618, 399] width 42 height 28
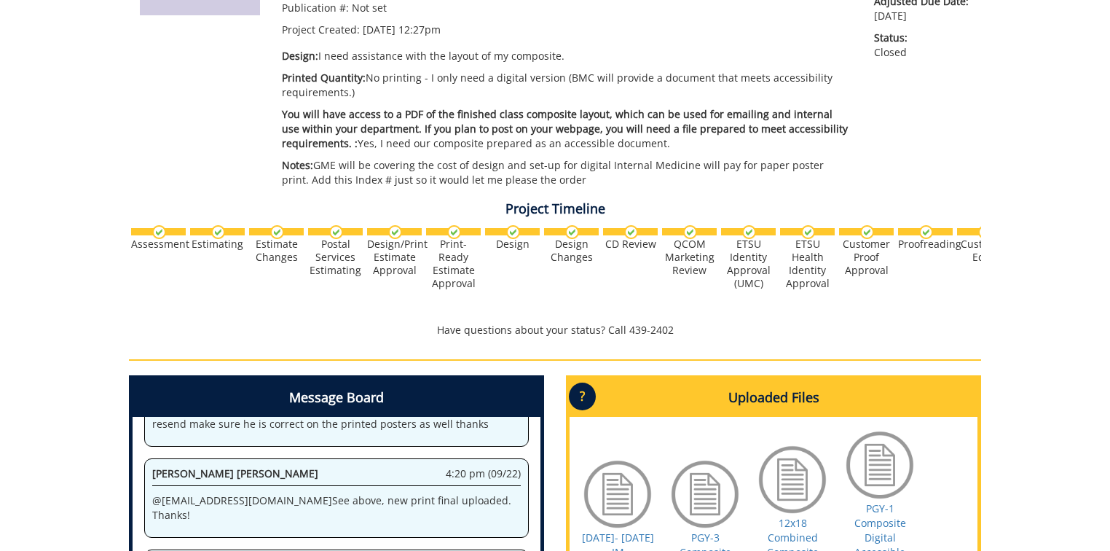
scroll to position [0, 0]
